Goal: Task Accomplishment & Management: Manage account settings

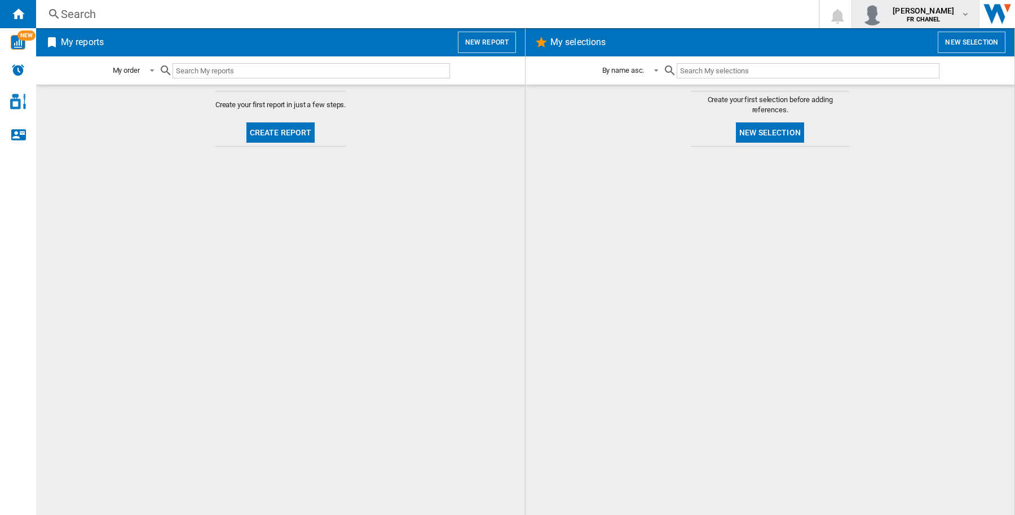
click at [926, 16] on b "FR CHANEL" at bounding box center [923, 19] width 33 height 7
click at [946, 97] on button "Logout" at bounding box center [916, 98] width 108 height 23
